Goal: Entertainment & Leisure: Consume media (video, audio)

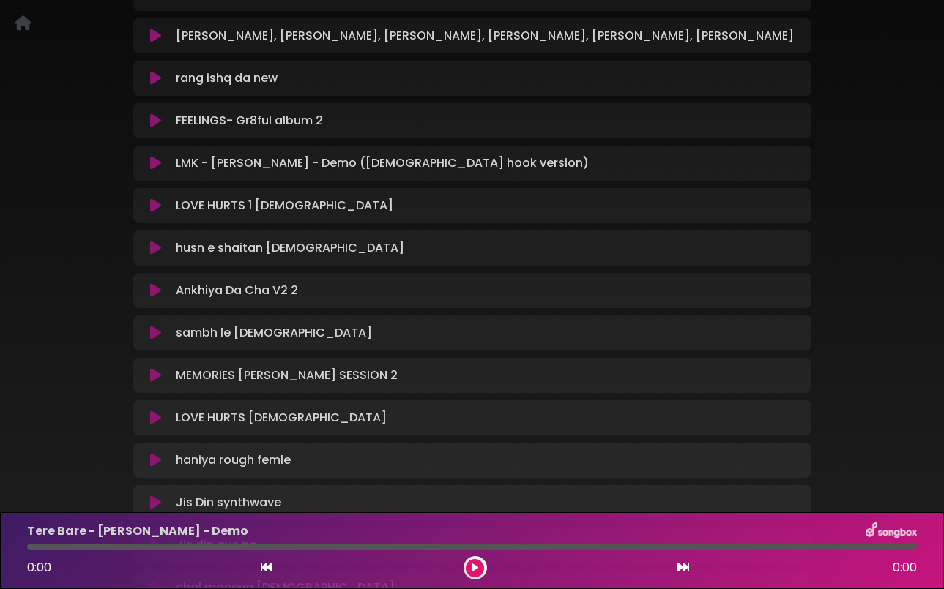
scroll to position [263, 0]
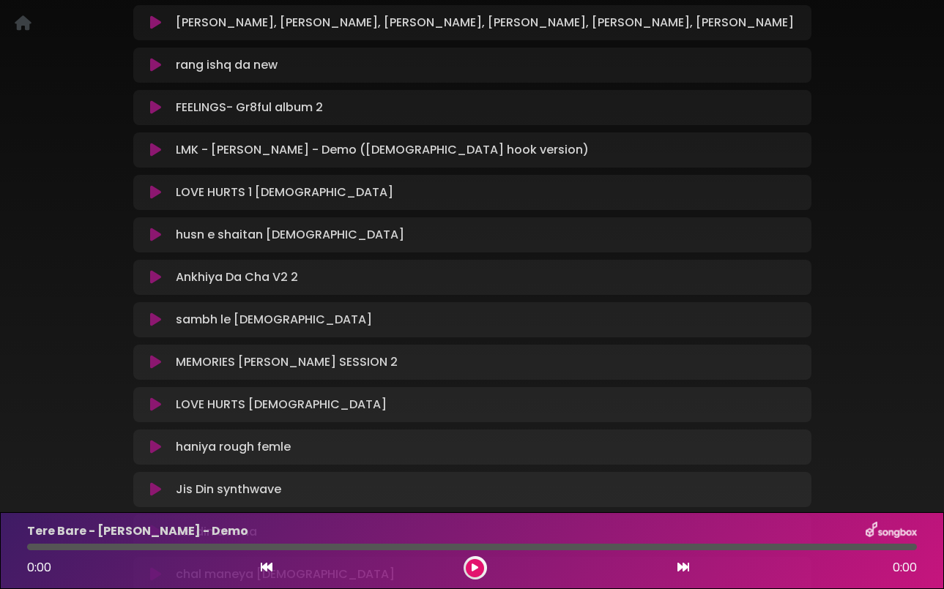
click at [153, 105] on icon at bounding box center [155, 107] width 11 height 15
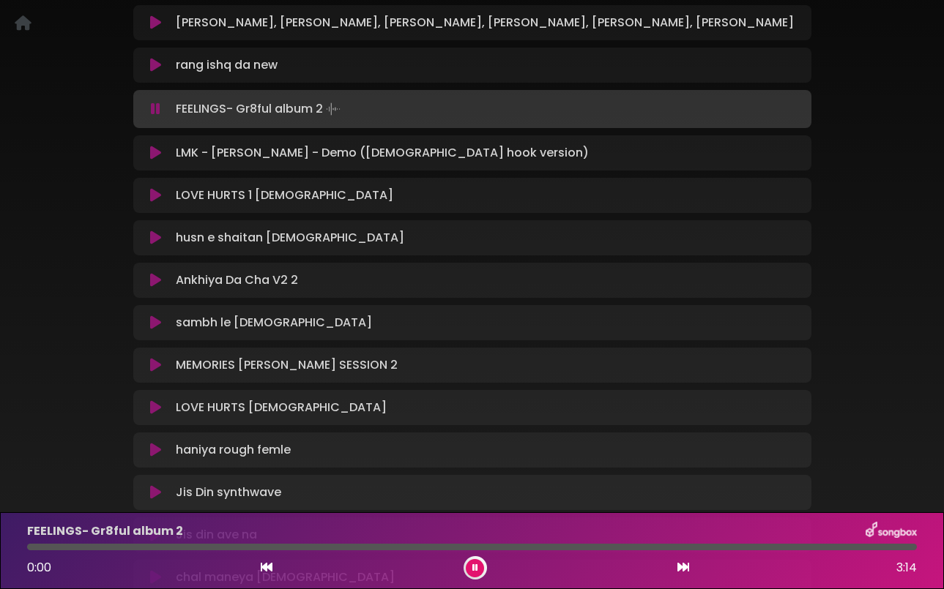
click at [155, 107] on icon at bounding box center [156, 109] width 10 height 15
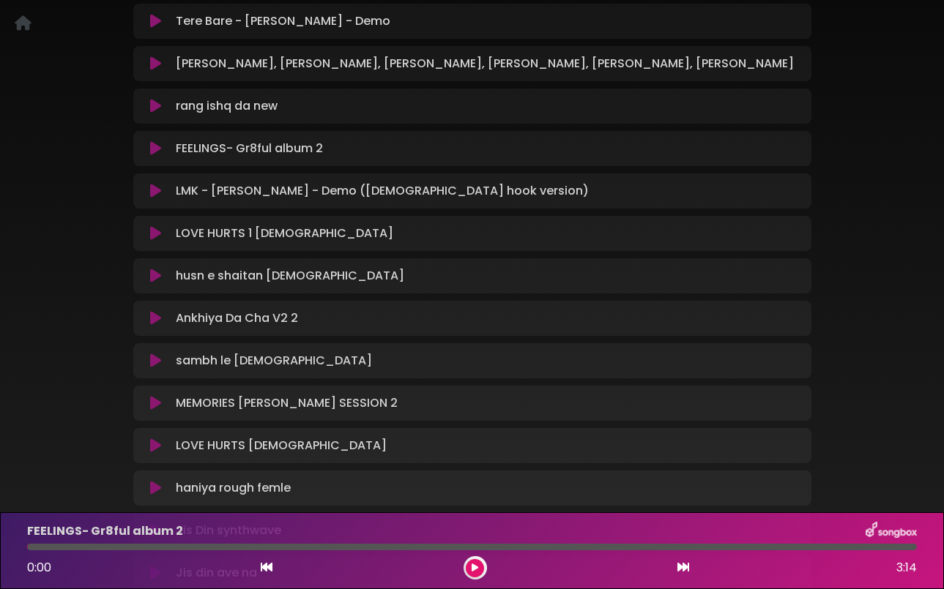
scroll to position [210, 0]
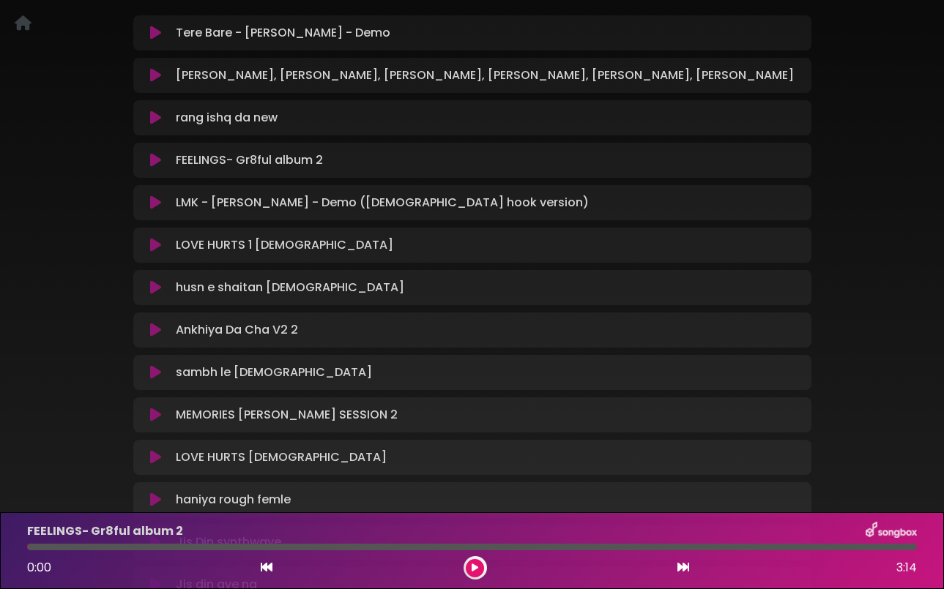
click at [158, 333] on icon at bounding box center [155, 330] width 11 height 15
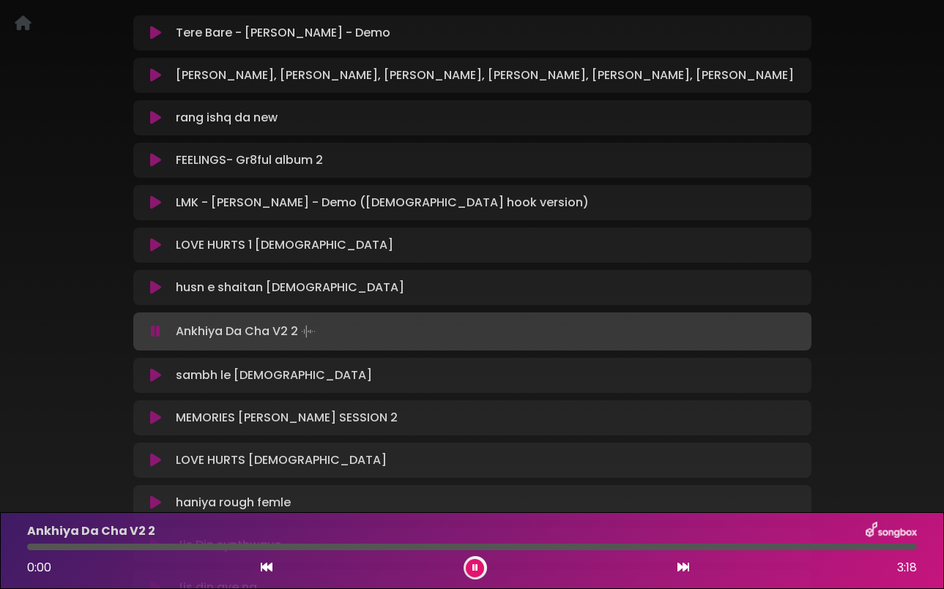
click at [158, 333] on icon at bounding box center [156, 331] width 10 height 15
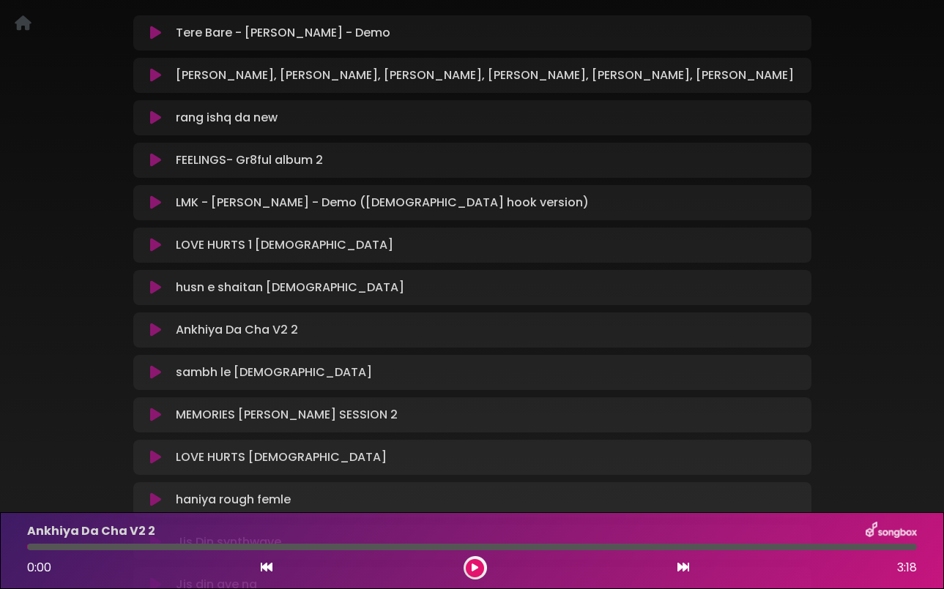
click at [158, 333] on icon at bounding box center [155, 330] width 11 height 15
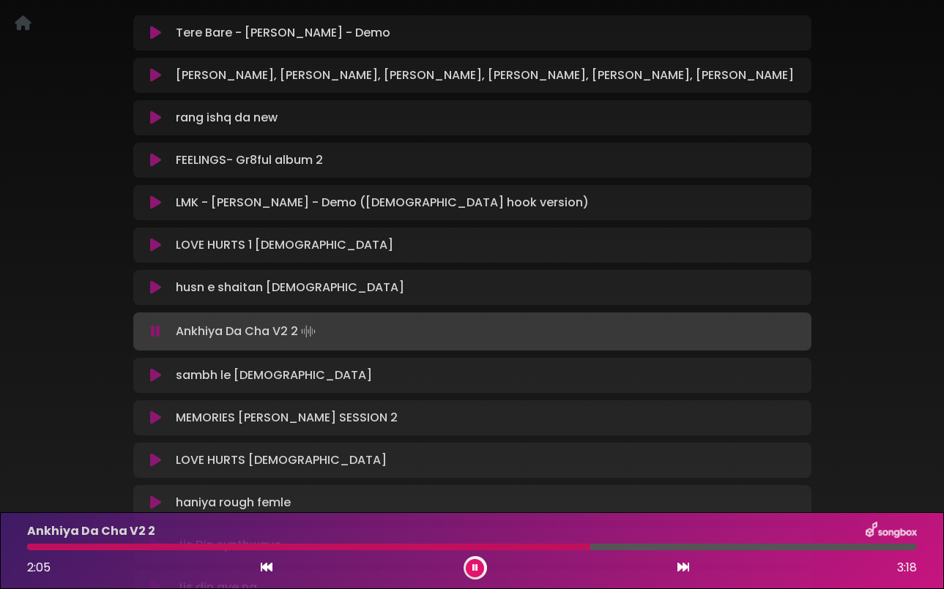
click at [158, 333] on icon at bounding box center [156, 331] width 10 height 15
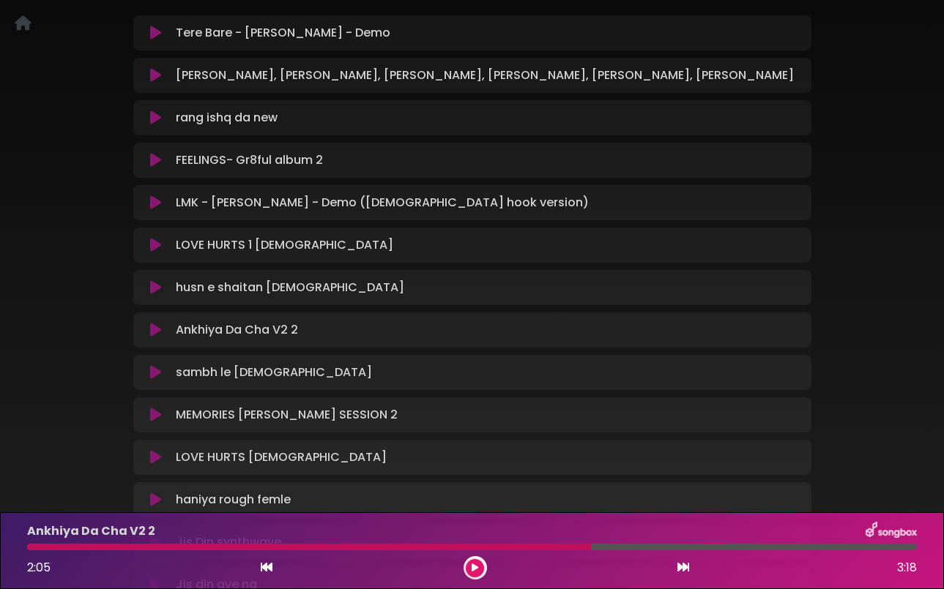
click at [157, 331] on icon at bounding box center [155, 330] width 11 height 15
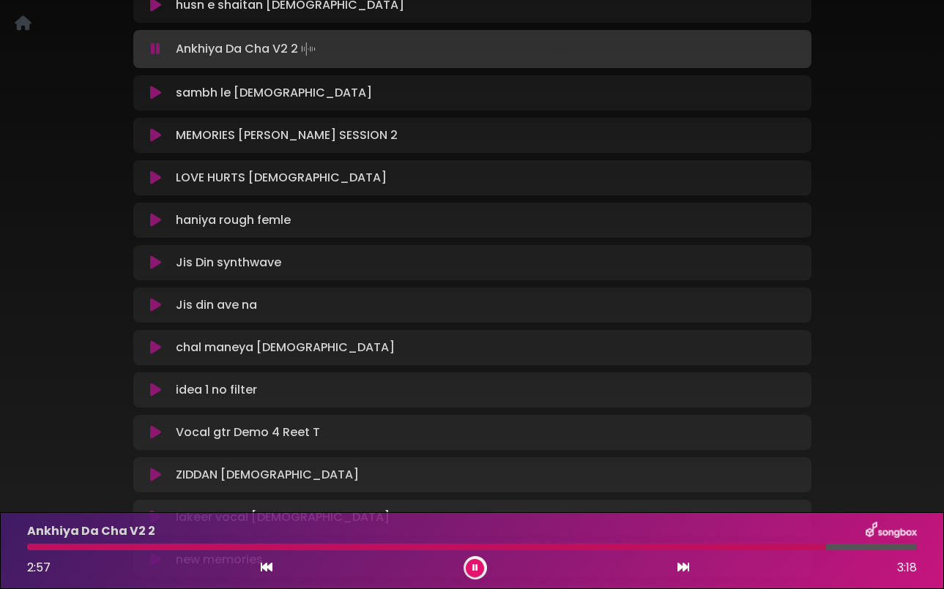
scroll to position [486, 0]
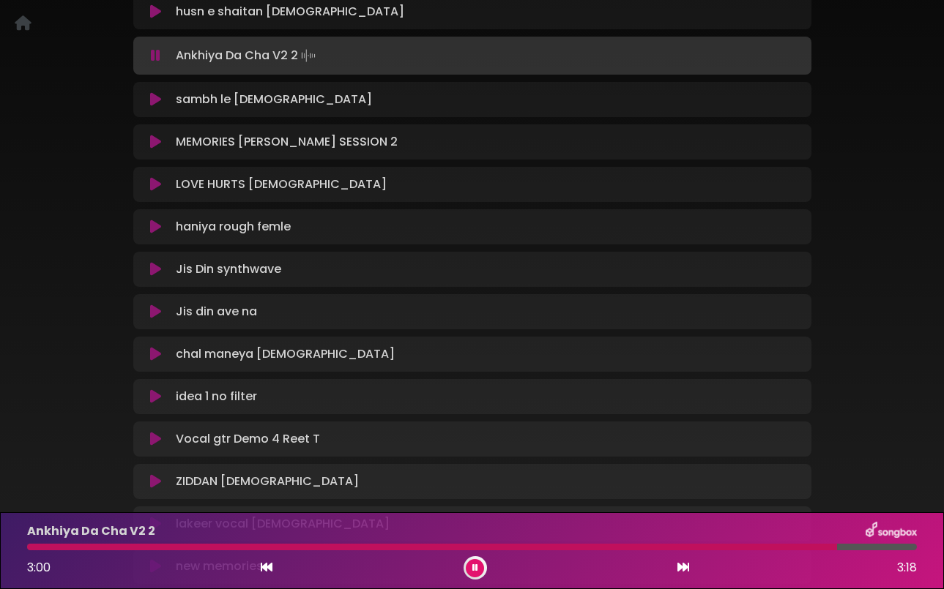
click at [154, 62] on icon at bounding box center [156, 55] width 10 height 15
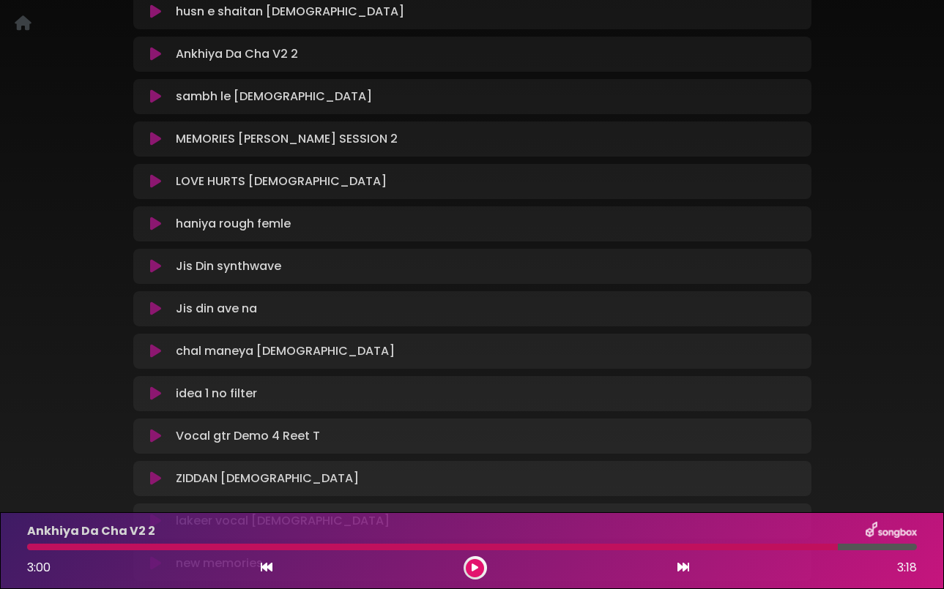
click at [153, 95] on icon at bounding box center [155, 96] width 11 height 15
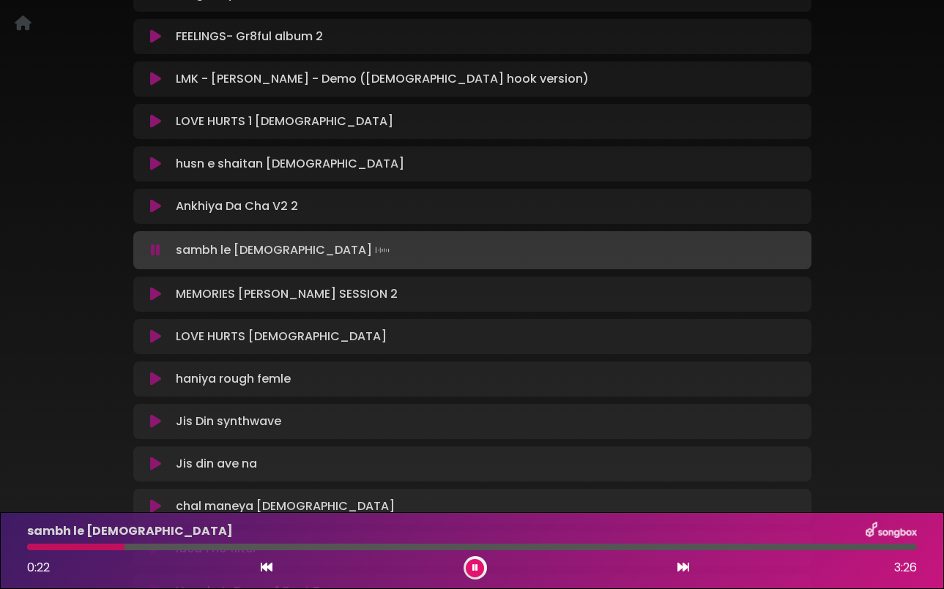
scroll to position [332, 0]
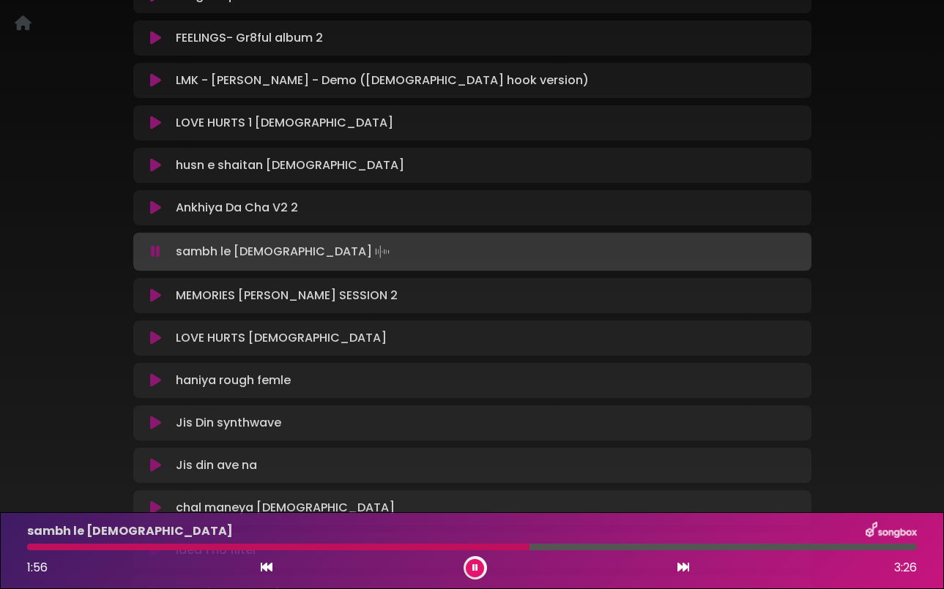
click at [158, 253] on icon at bounding box center [156, 252] width 10 height 15
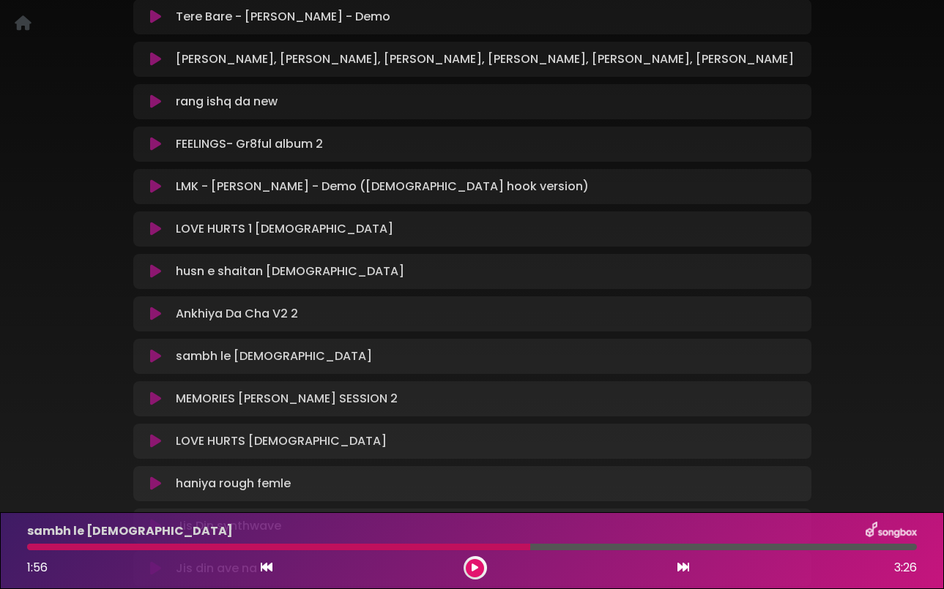
scroll to position [212, 0]
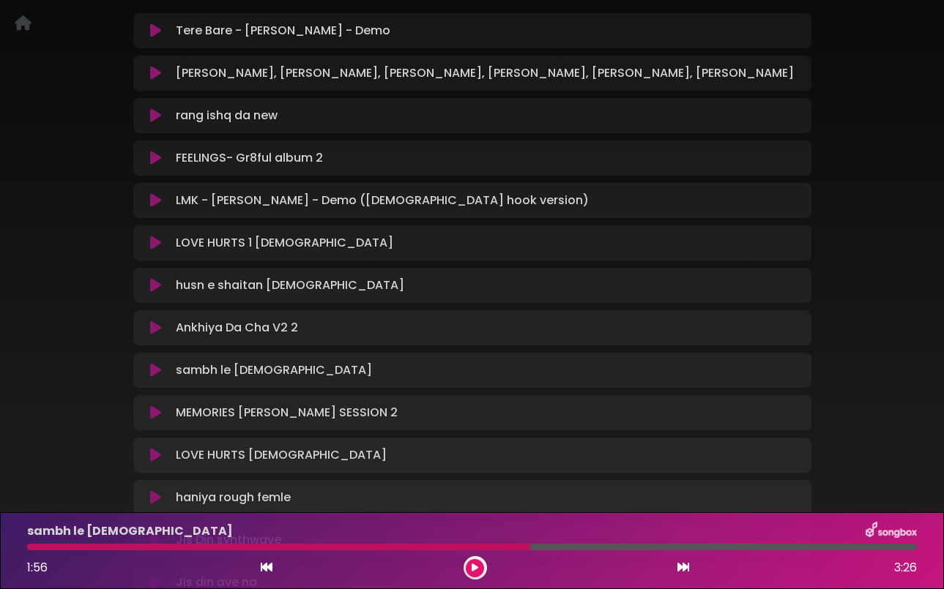
click at [152, 119] on icon at bounding box center [155, 115] width 11 height 15
click at [159, 116] on icon at bounding box center [155, 115] width 11 height 15
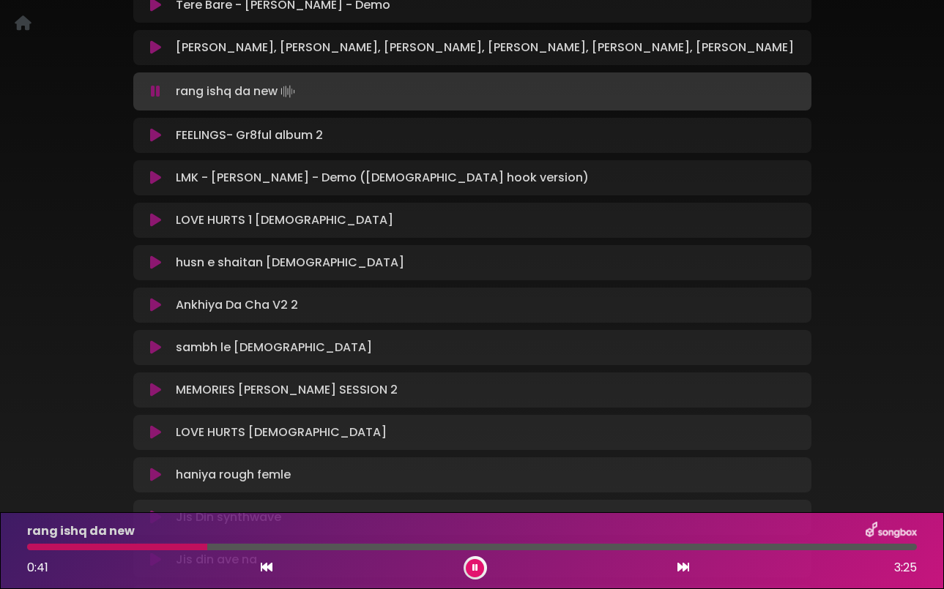
scroll to position [237, 0]
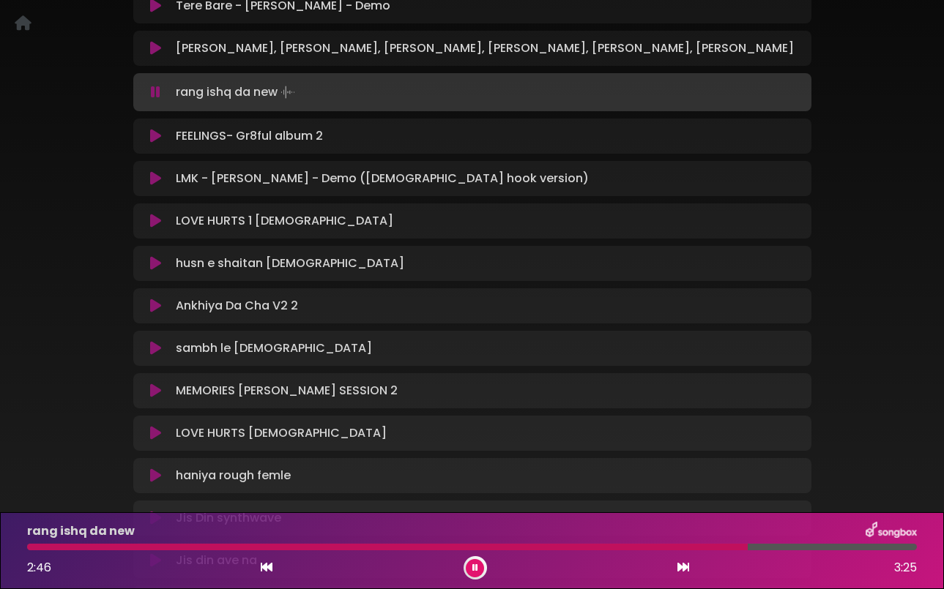
click at [158, 94] on icon at bounding box center [156, 92] width 10 height 15
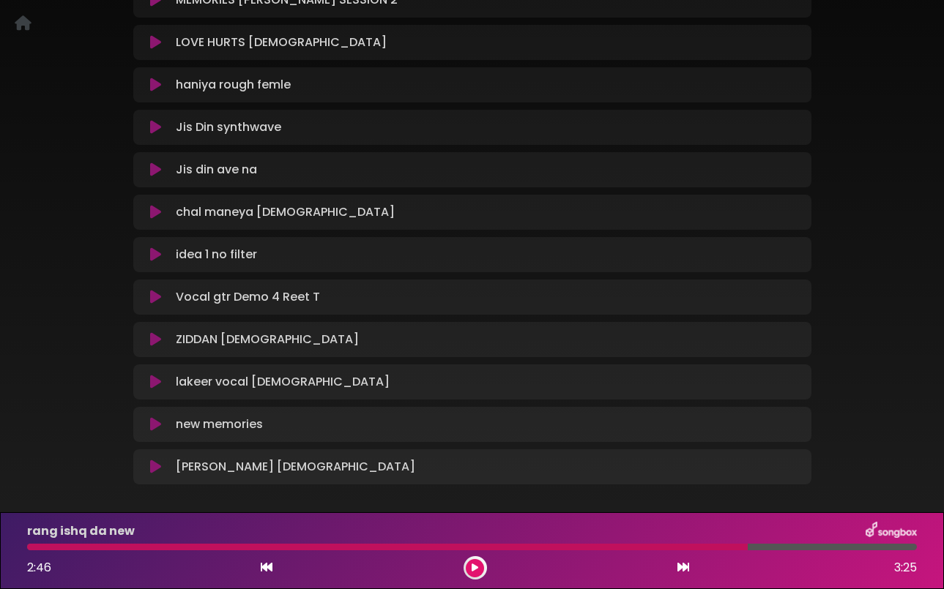
scroll to position [627, 0]
